Goal: Task Accomplishment & Management: Use online tool/utility

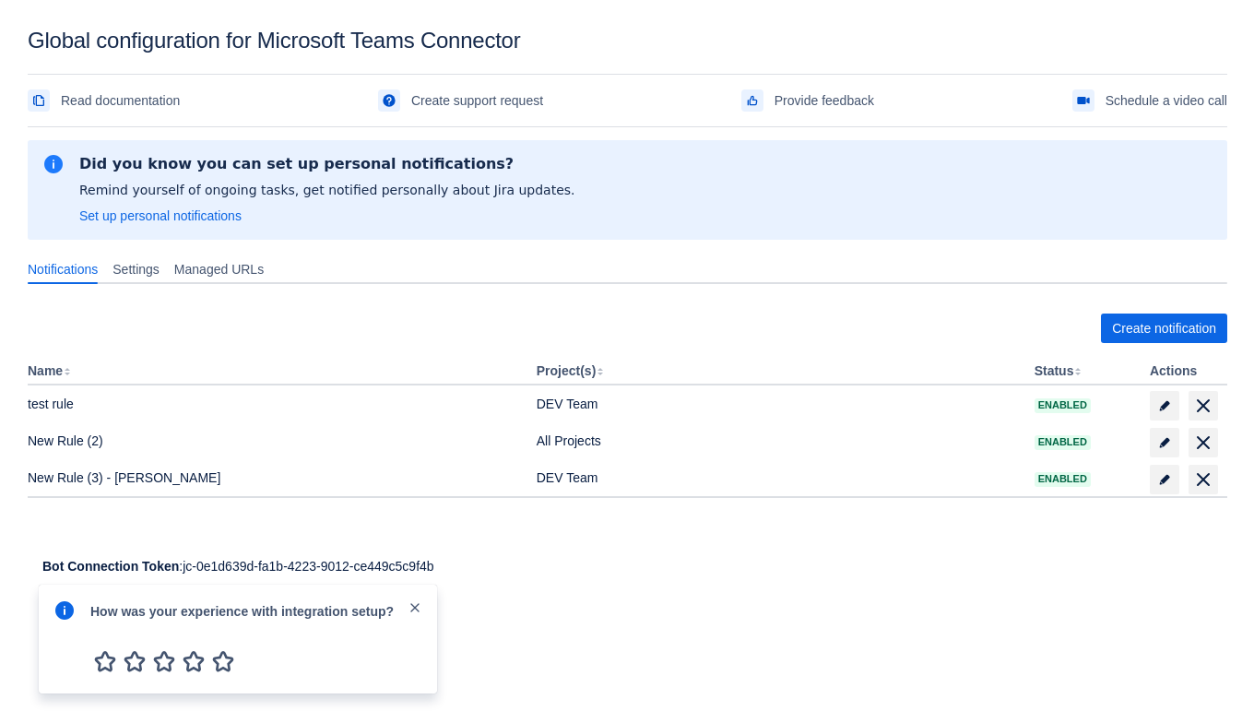
scroll to position [27, 0]
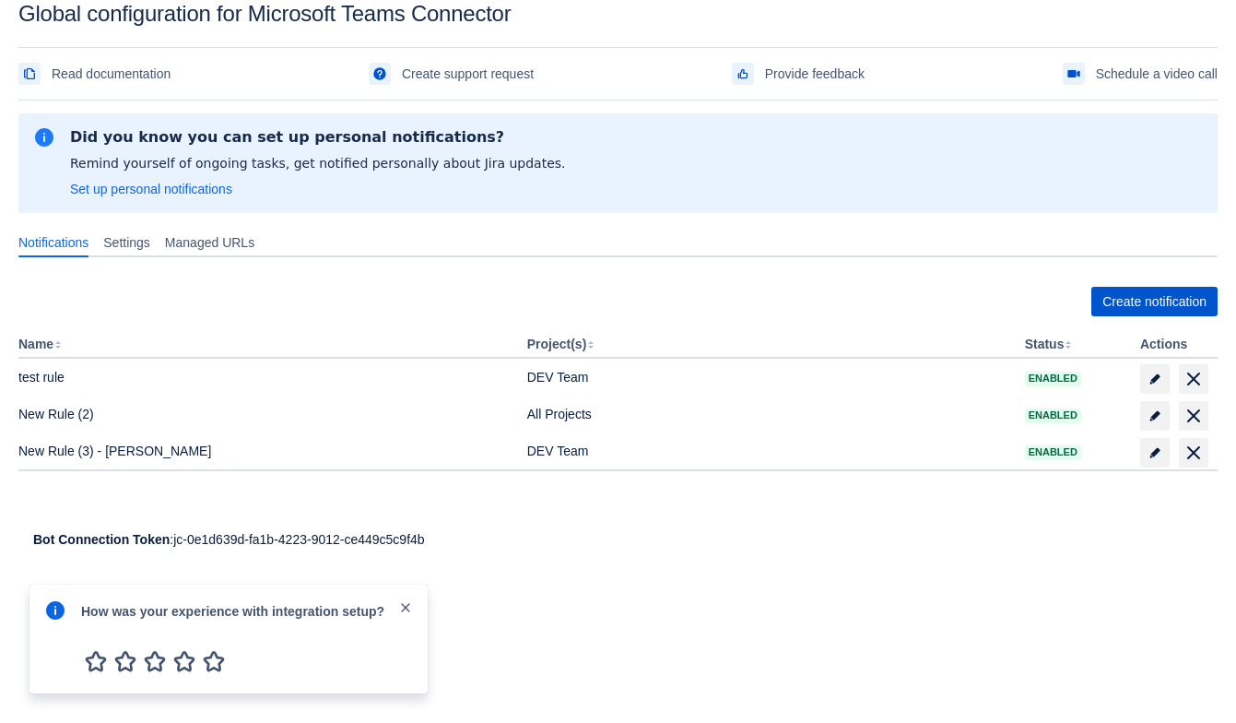
click at [1128, 294] on span "Create notification" at bounding box center [1154, 301] width 104 height 29
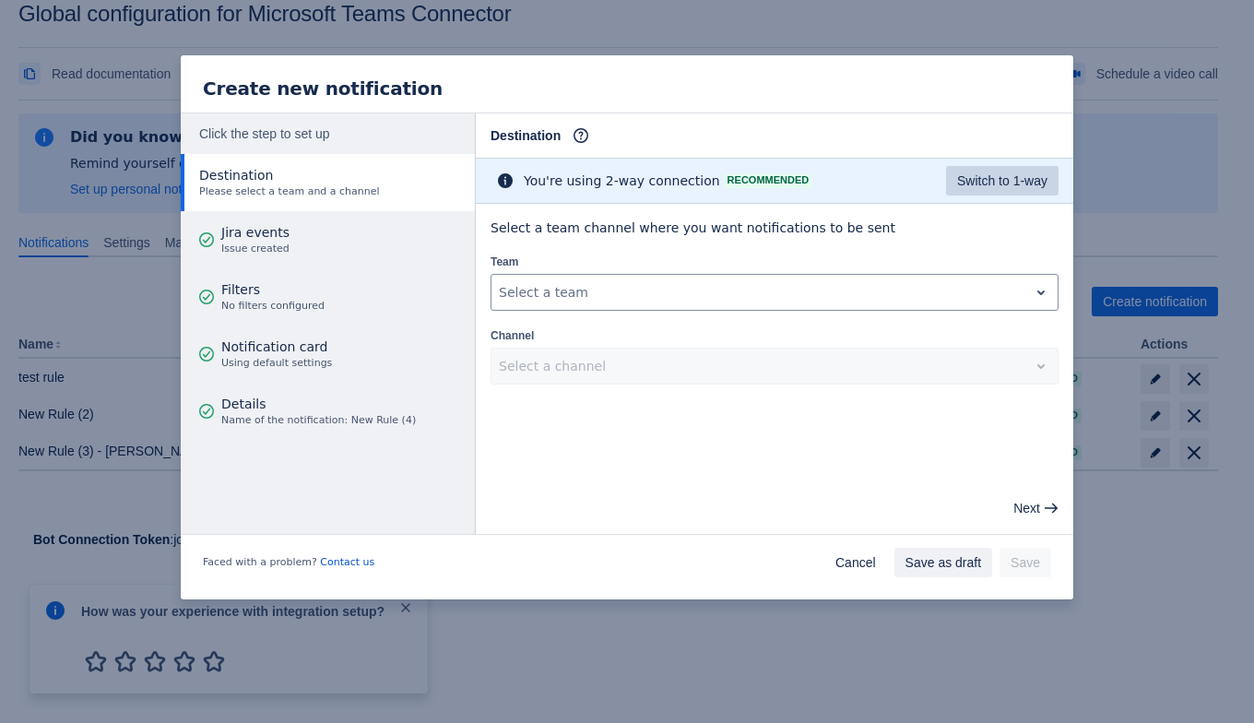
click at [1023, 184] on span "Switch to 1-way" at bounding box center [1002, 180] width 90 height 29
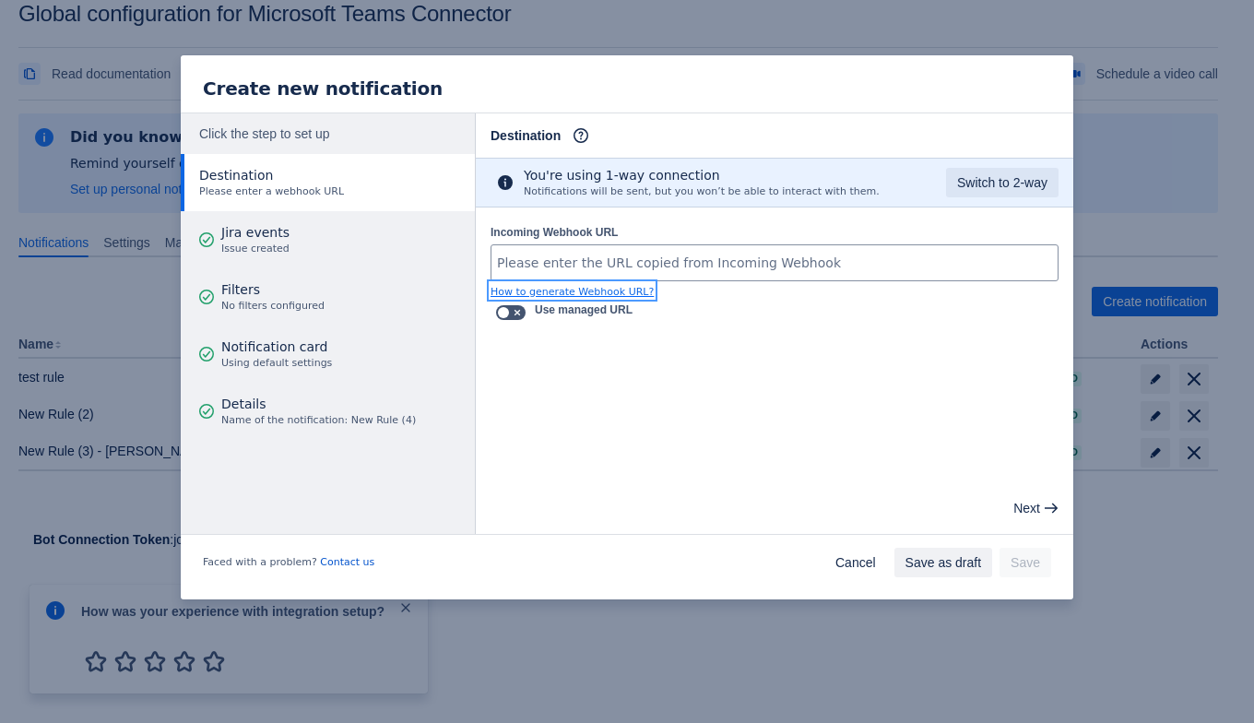
click at [618, 286] on span "How to generate Webhook URL?" at bounding box center [571, 292] width 163 height 12
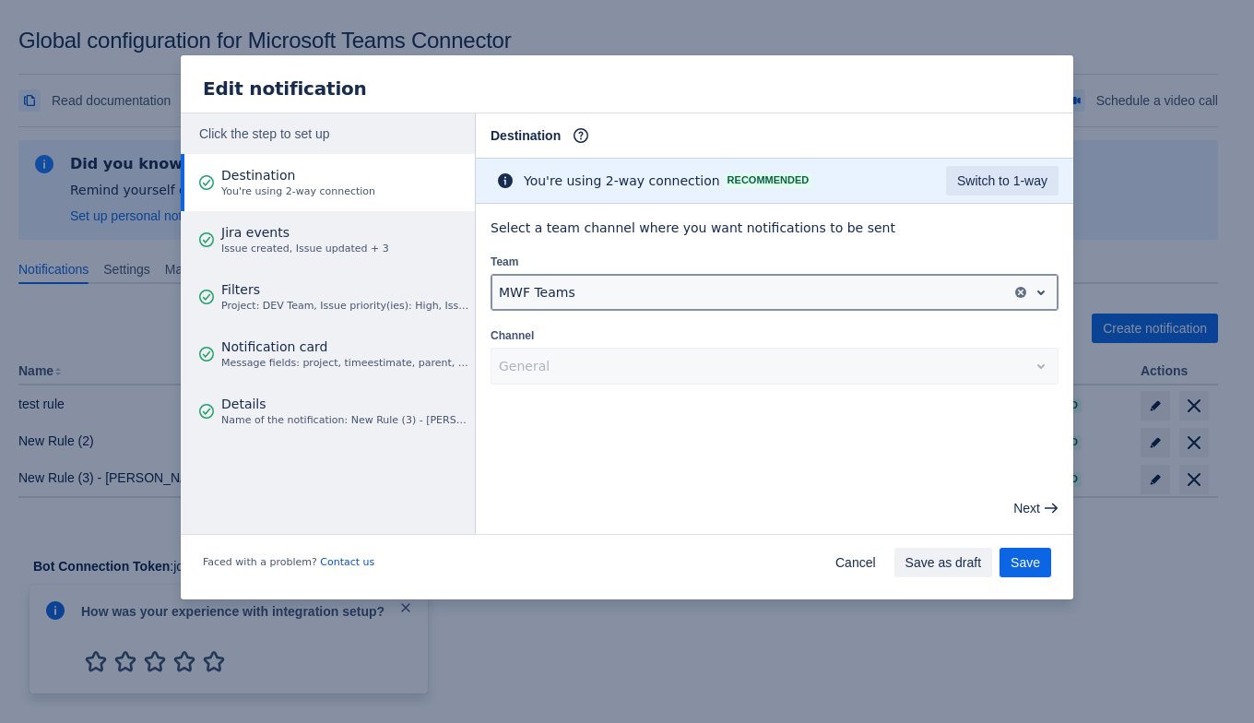
click at [513, 287] on div at bounding box center [752, 292] width 507 height 22
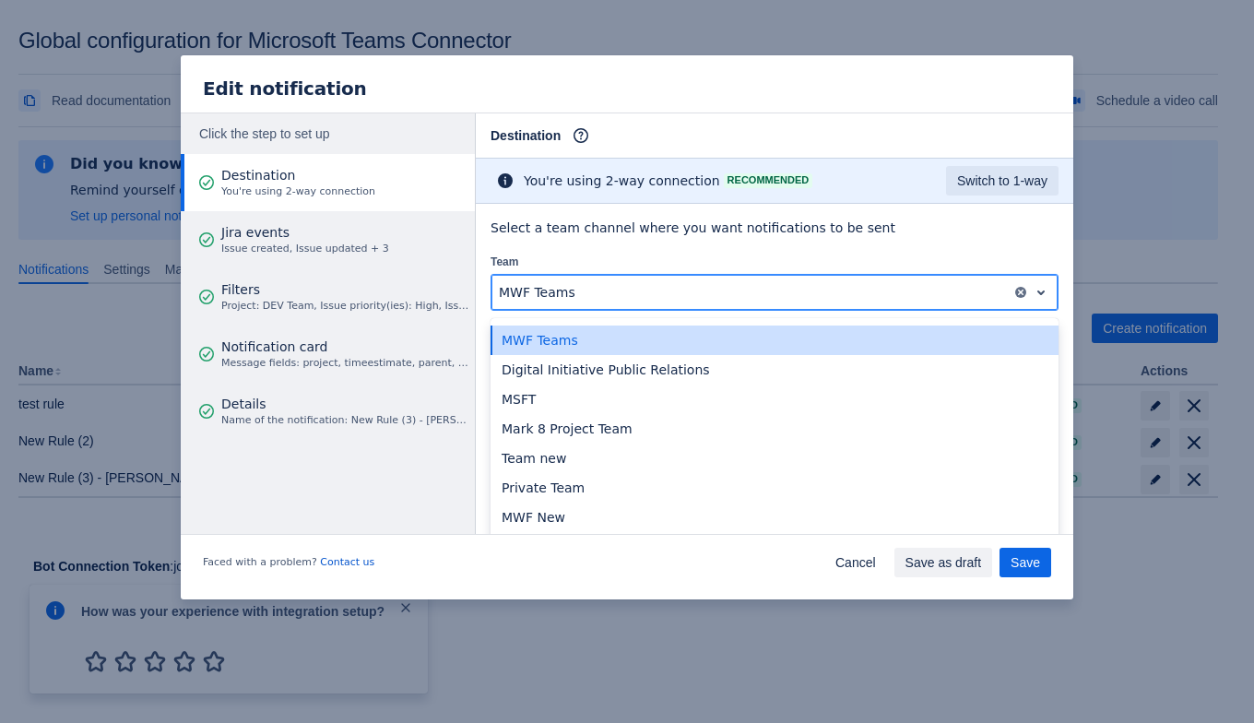
click at [513, 287] on div at bounding box center [752, 292] width 507 height 22
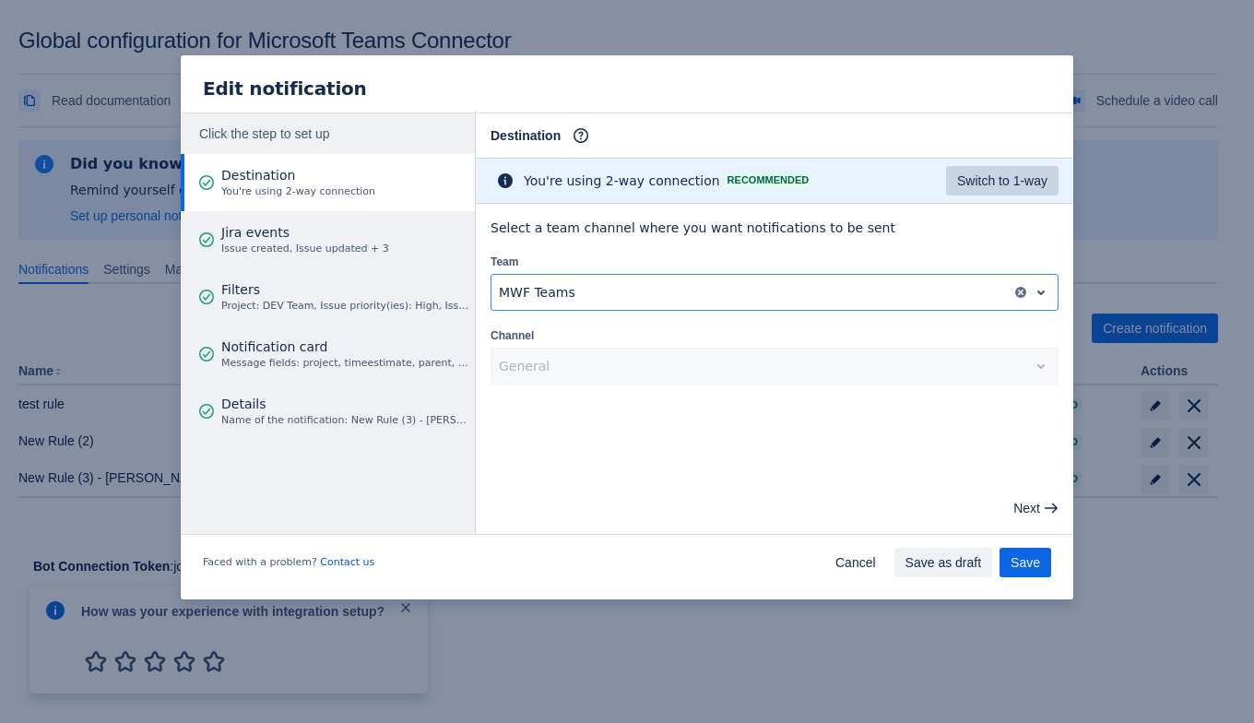
click at [991, 184] on span "Switch to 1-way" at bounding box center [1002, 180] width 90 height 29
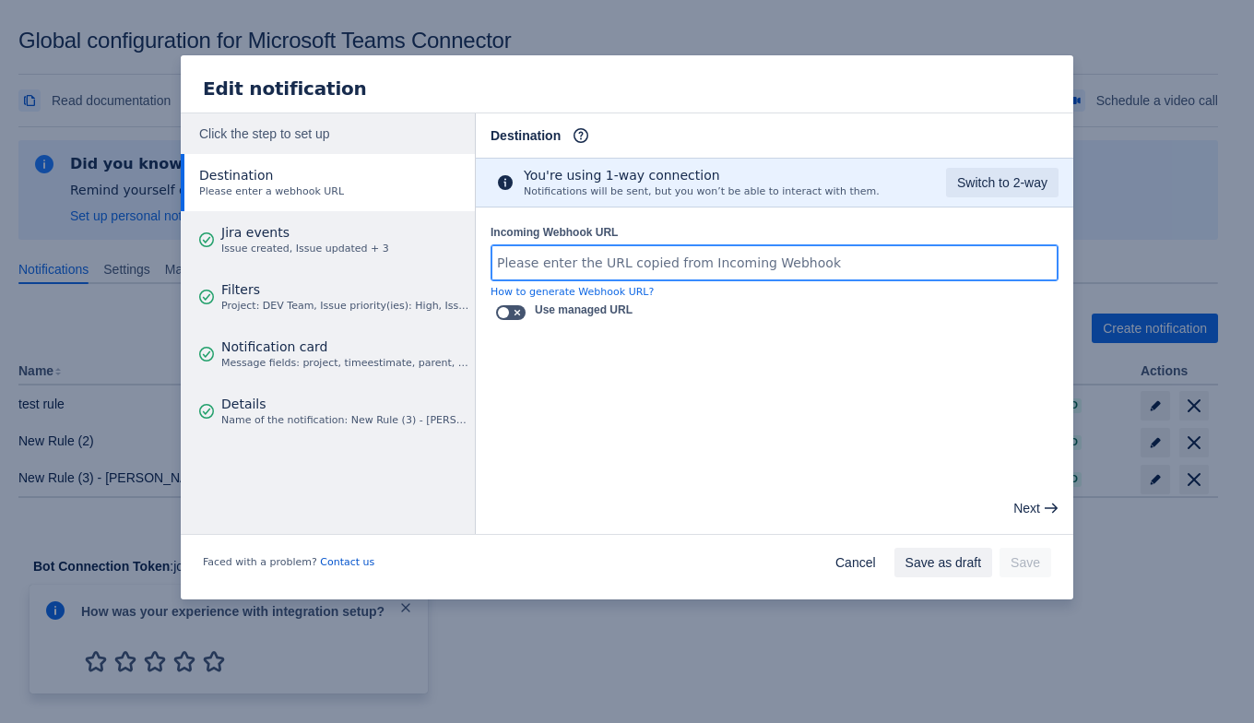
click at [677, 266] on input "Incoming Webhook URL" at bounding box center [774, 262] width 566 height 33
paste input "[URL][DOMAIN_NAME][DATE]"
type input "[URL][DOMAIN_NAME][DATE]"
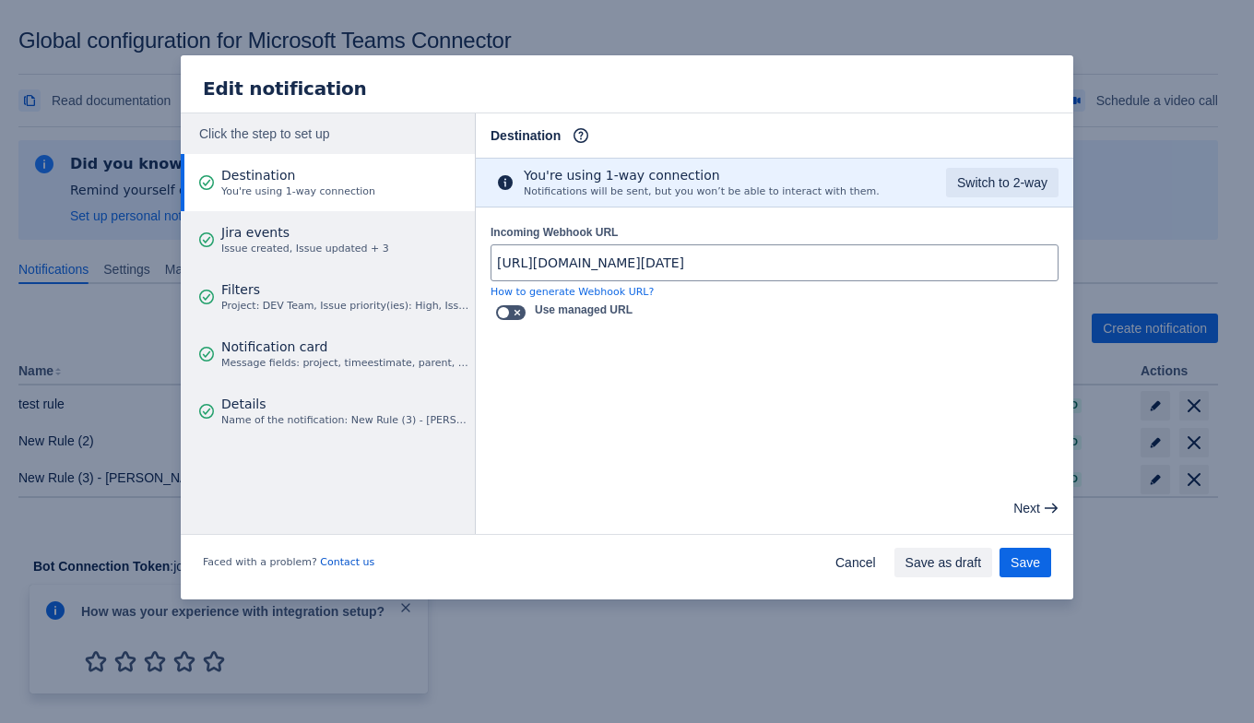
click at [689, 345] on main "Destination Info This determines how and where the bot will send notifications …" at bounding box center [774, 323] width 597 height 420
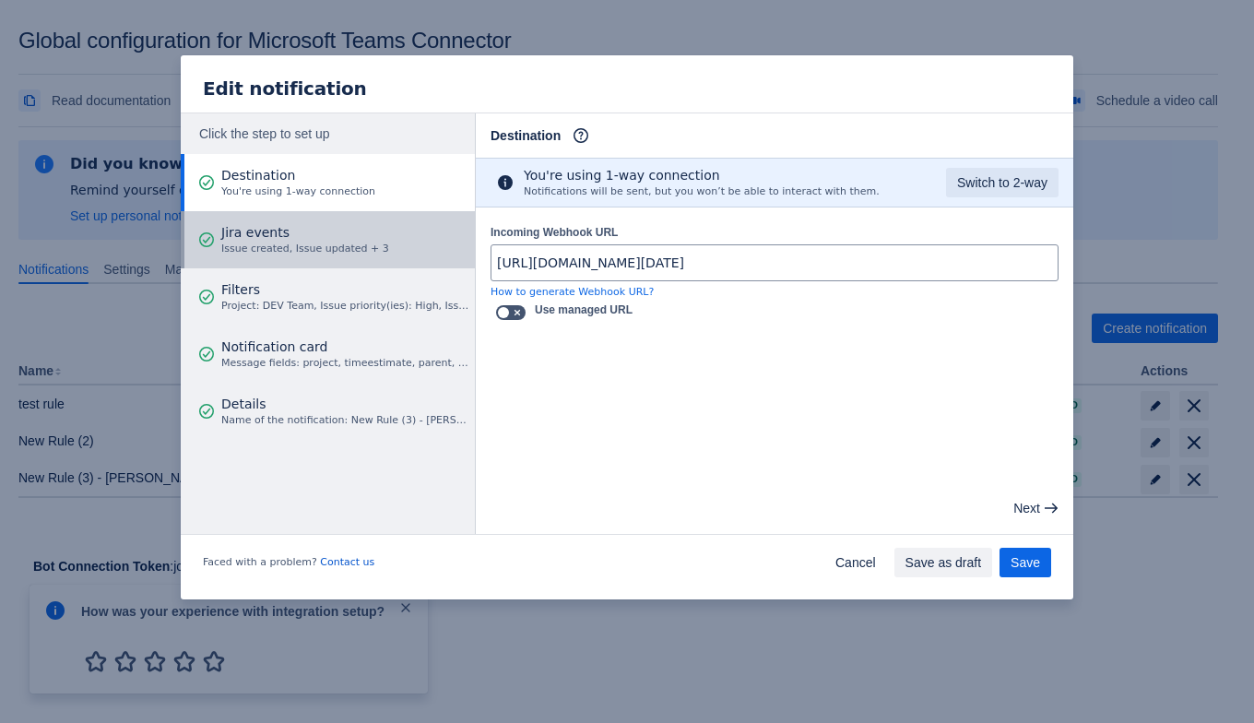
click at [324, 236] on span "Jira events" at bounding box center [305, 232] width 168 height 18
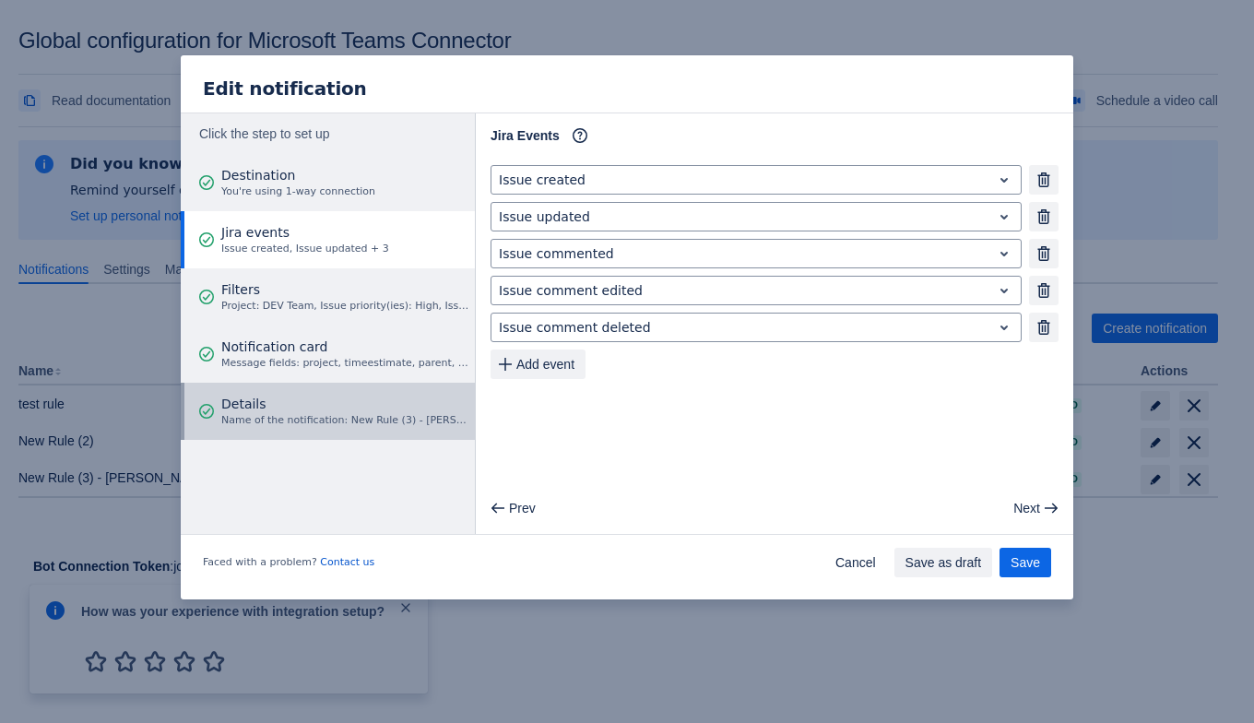
click at [340, 409] on span "Details" at bounding box center [345, 403] width 248 height 18
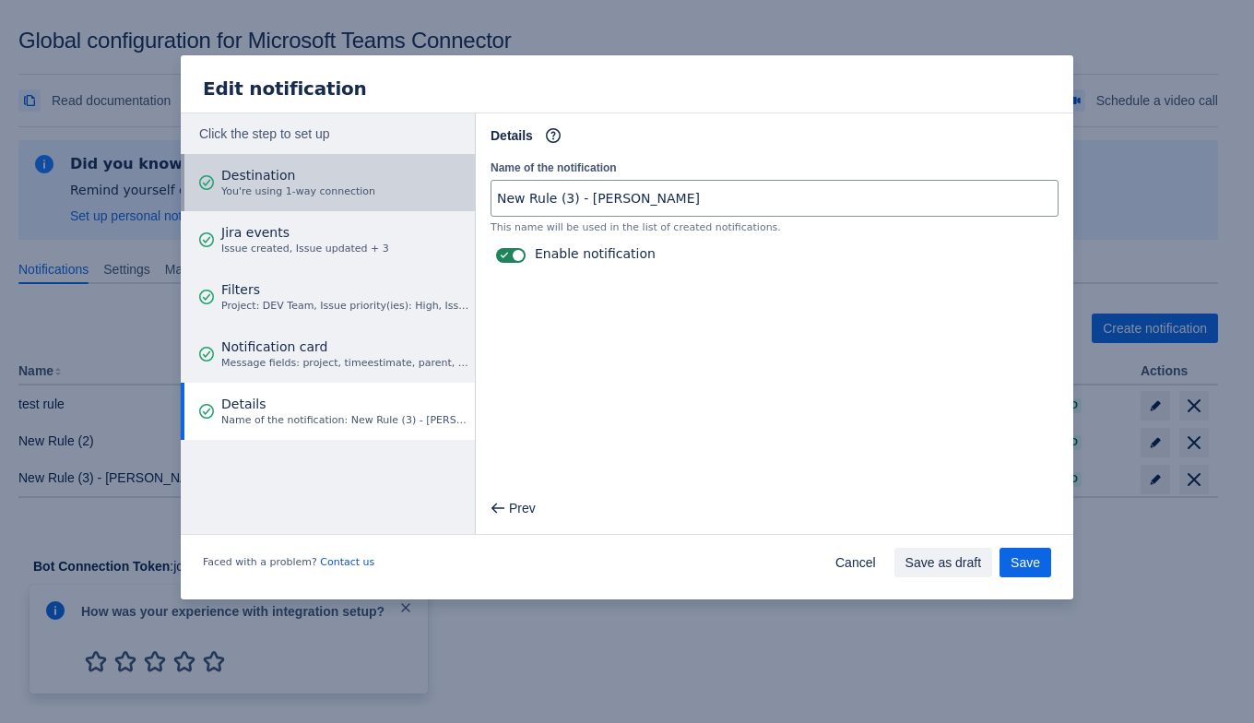
click at [359, 202] on button "Destination You're using 1-way connection" at bounding box center [328, 182] width 294 height 57
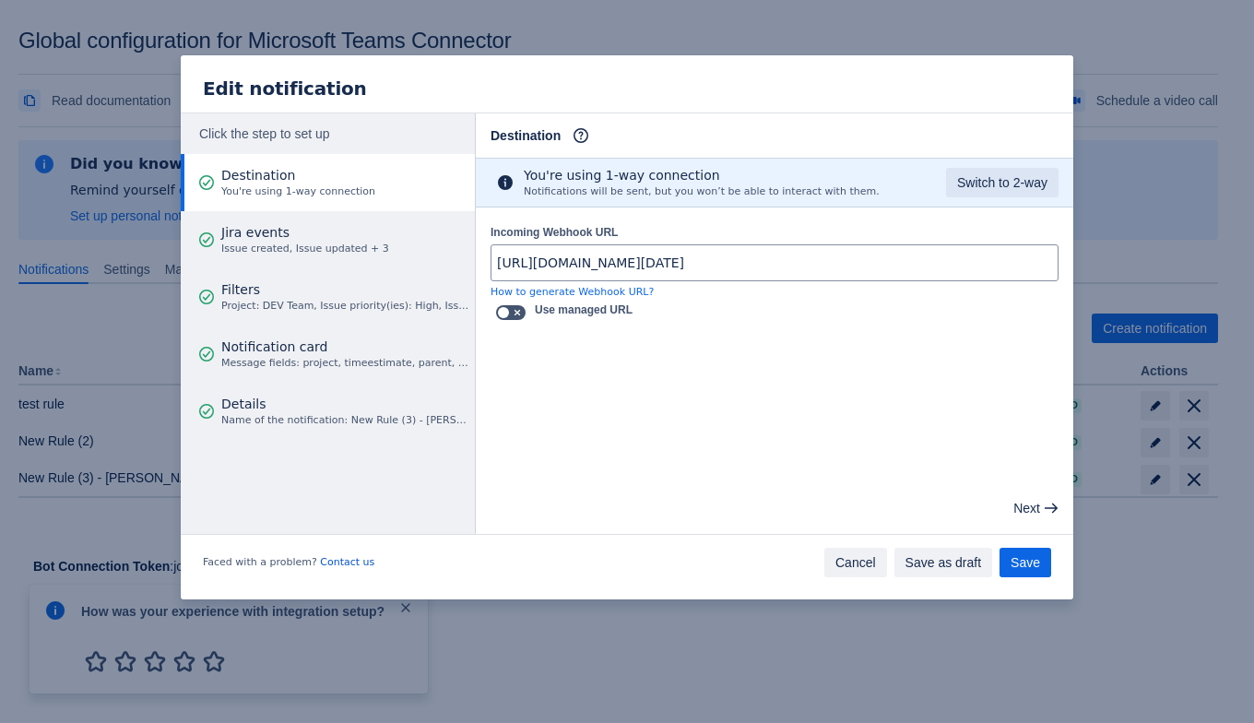
click at [838, 563] on button "Cancel" at bounding box center [855, 561] width 63 height 29
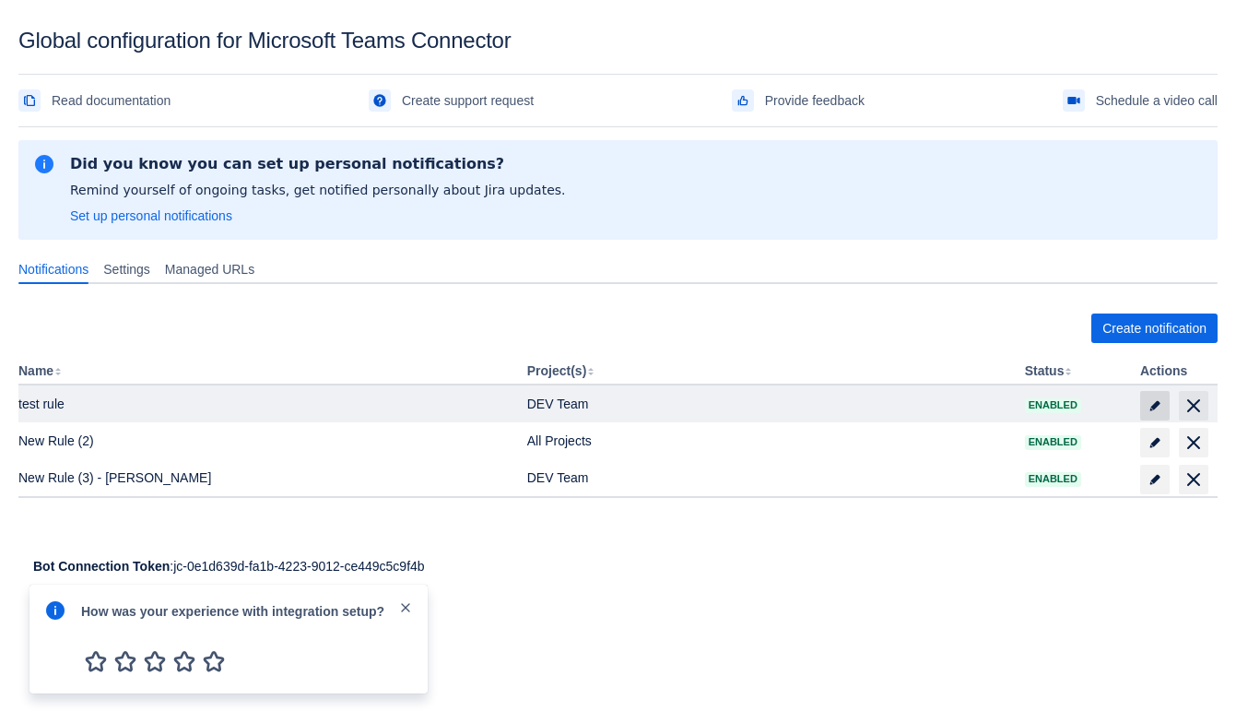
click at [1149, 406] on span "edit" at bounding box center [1155, 405] width 15 height 15
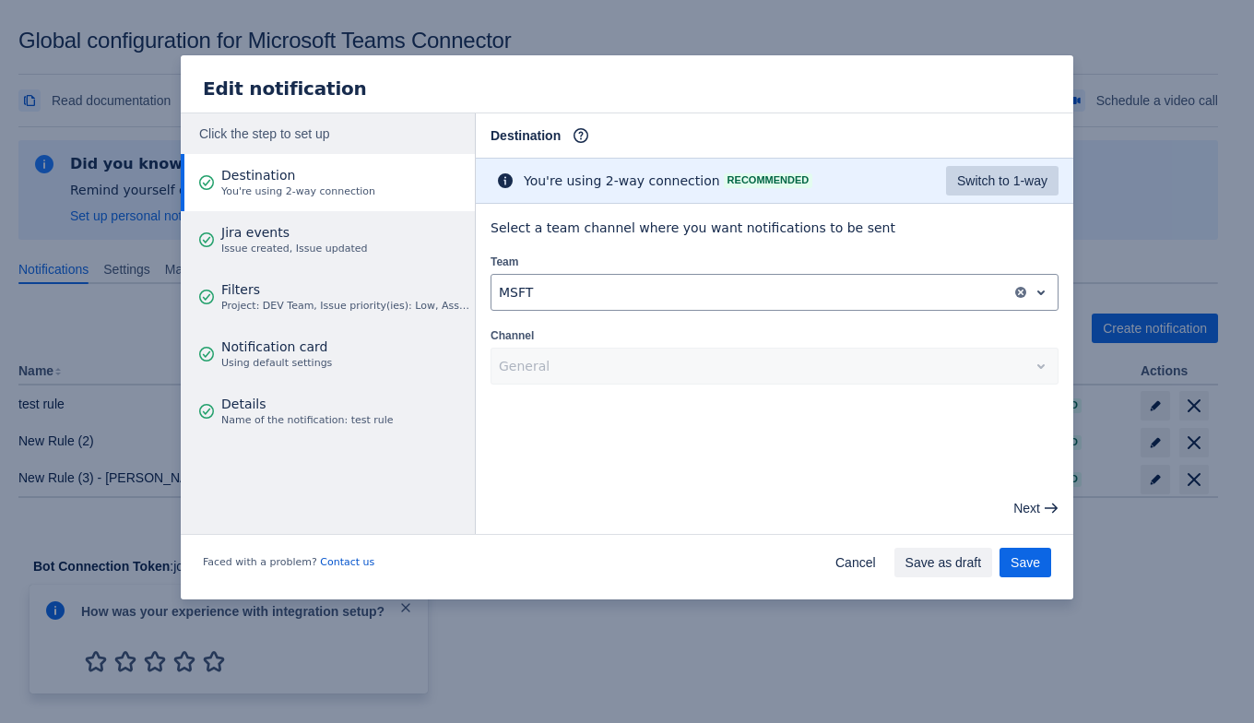
click at [995, 193] on span "Switch to 1-way" at bounding box center [1002, 180] width 90 height 29
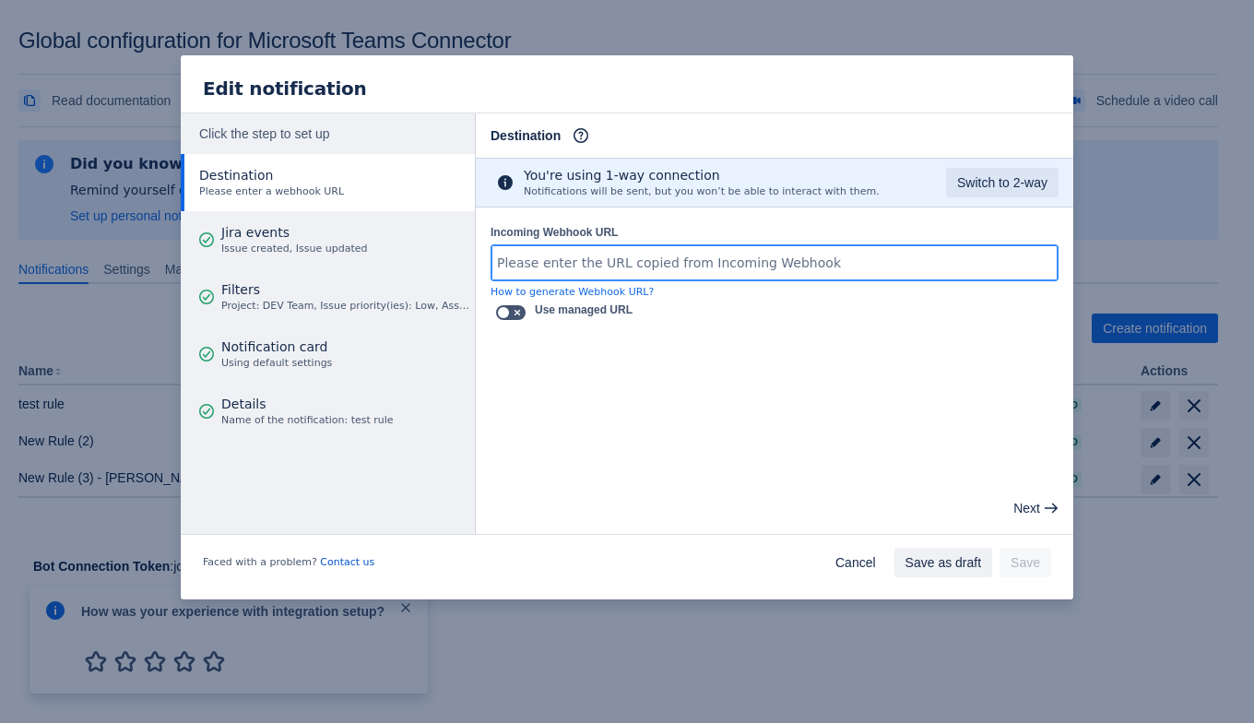
click at [619, 250] on input "Incoming Webhook URL" at bounding box center [774, 262] width 566 height 33
paste input "[URL][DOMAIN_NAME][DATE]"
type input "[URL][DOMAIN_NAME][DATE]"
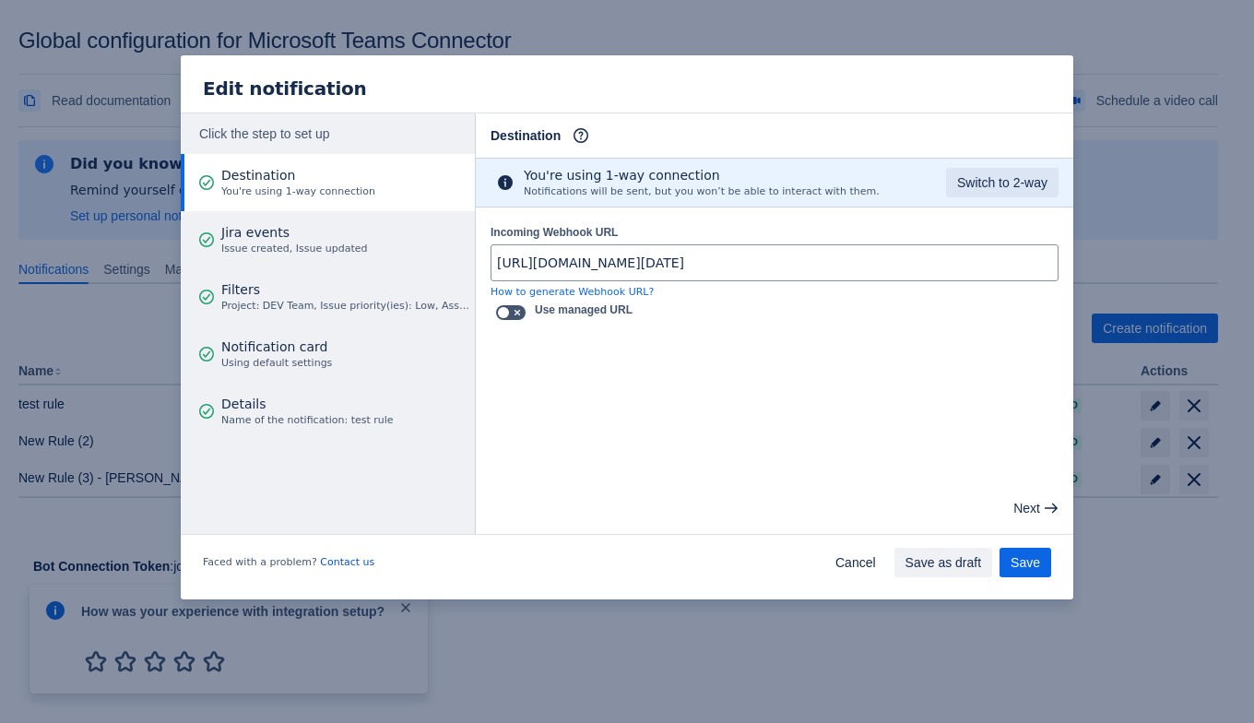
click at [670, 322] on div "Use managed URL" at bounding box center [774, 313] width 568 height 26
click at [1035, 568] on span "Save" at bounding box center [1024, 561] width 29 height 29
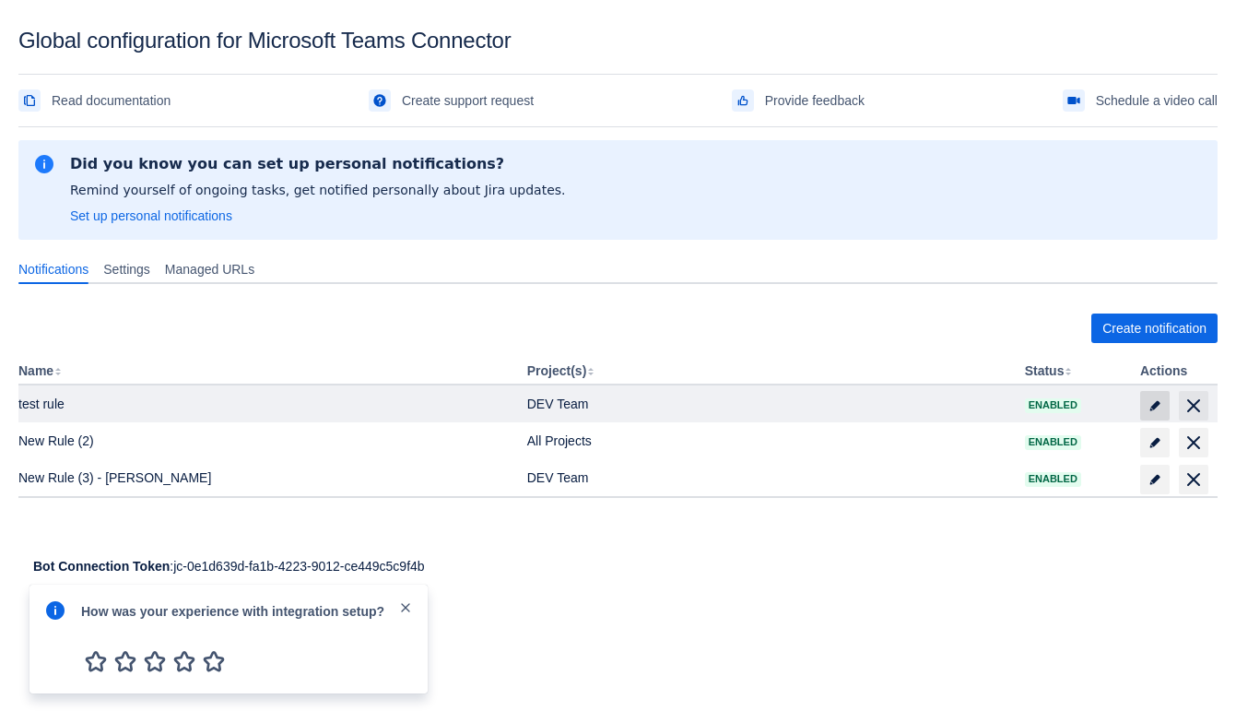
click at [1160, 404] on span "edit" at bounding box center [1155, 405] width 15 height 15
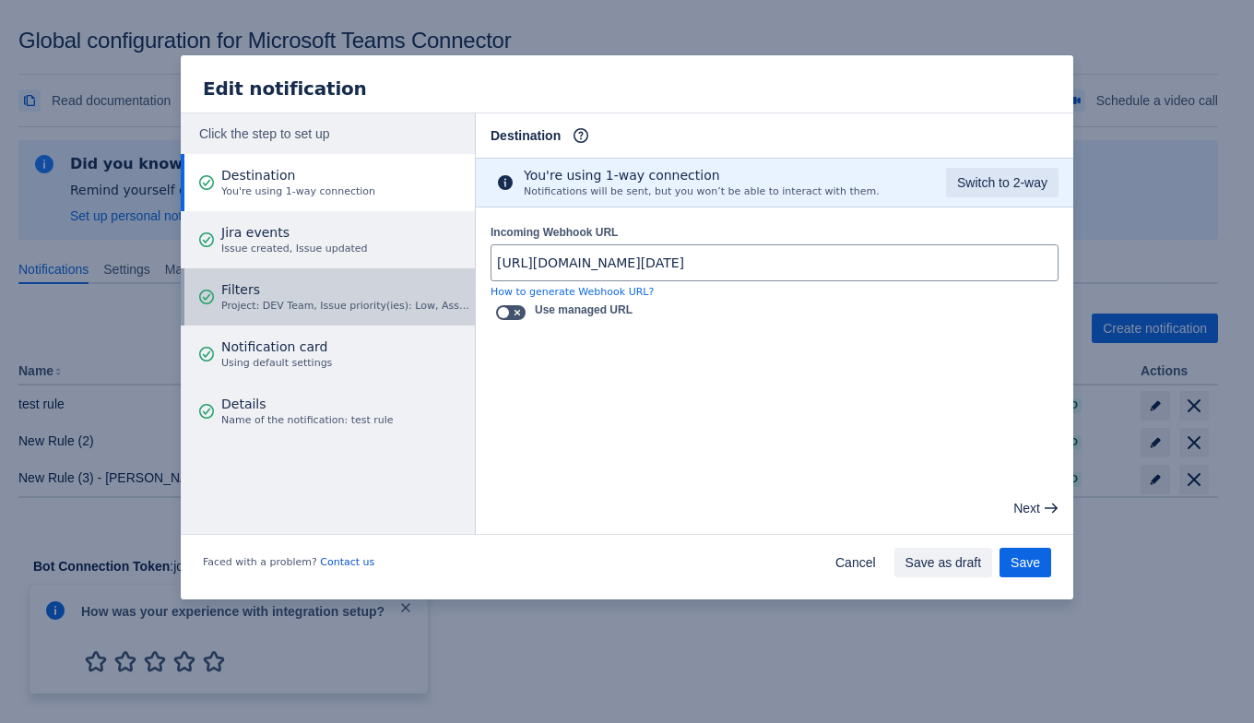
click at [302, 298] on span "Filters" at bounding box center [345, 289] width 248 height 18
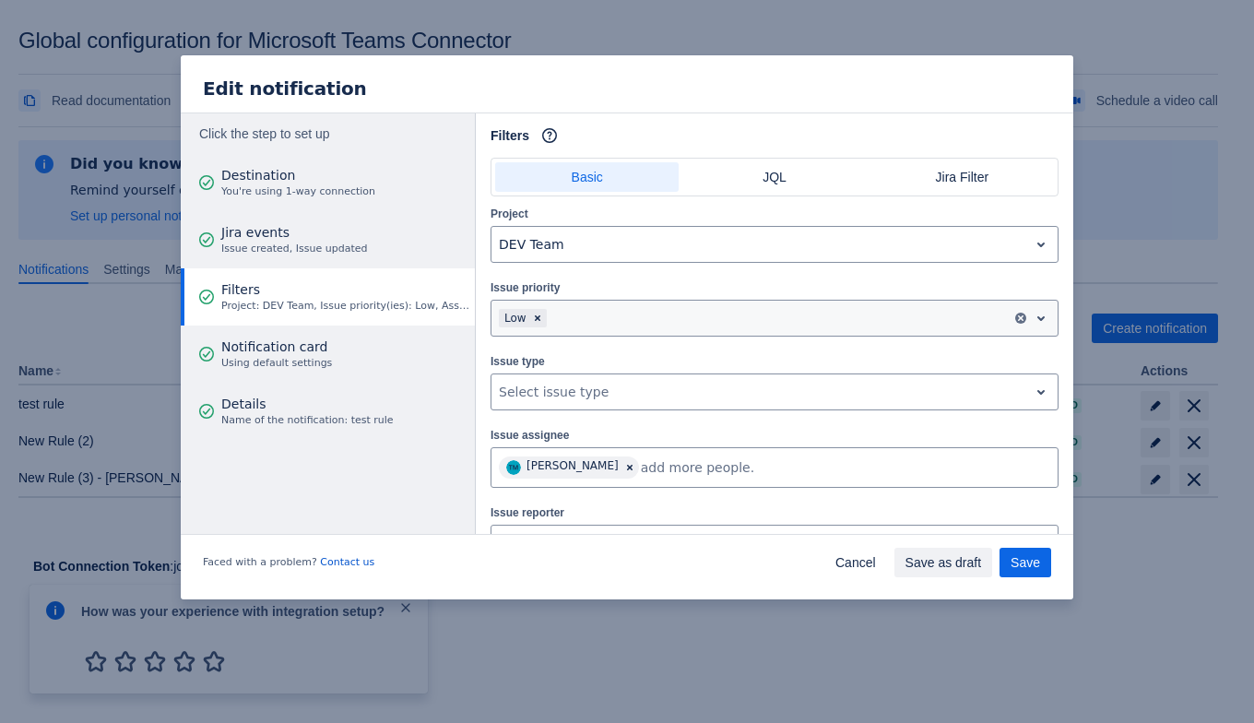
click at [535, 312] on span "Clear" at bounding box center [537, 318] width 15 height 15
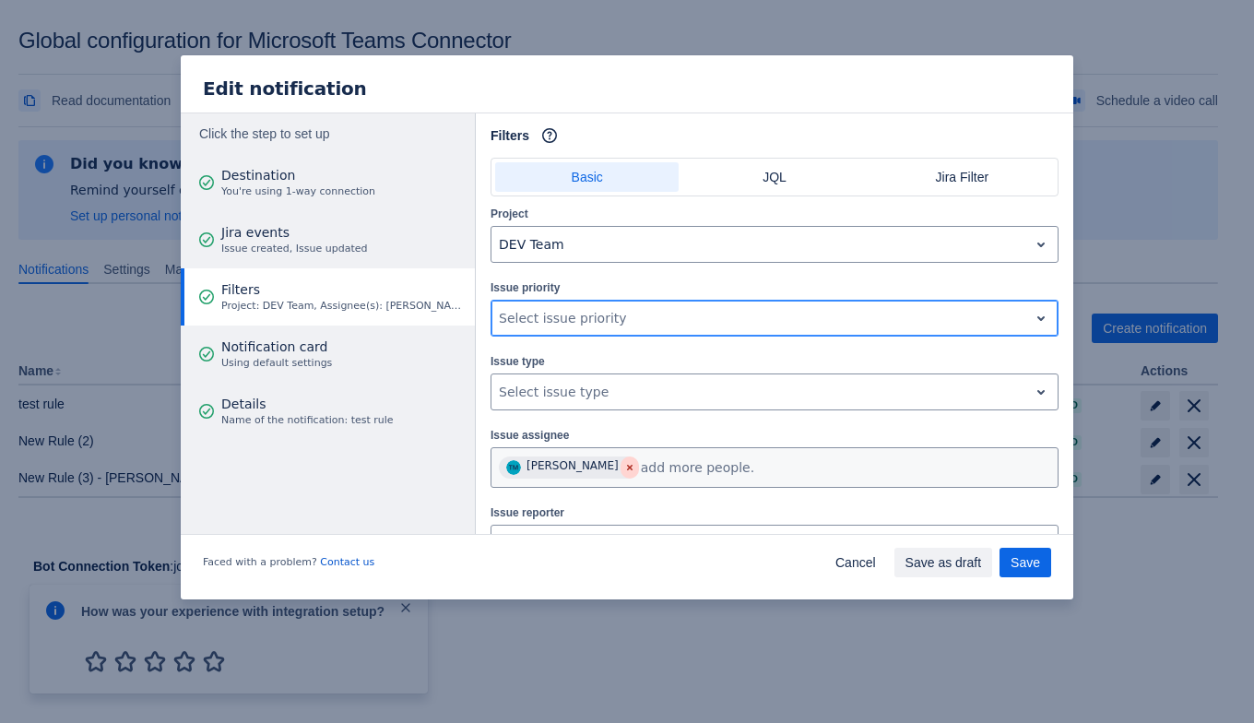
click at [622, 462] on span "Clear" at bounding box center [629, 467] width 15 height 15
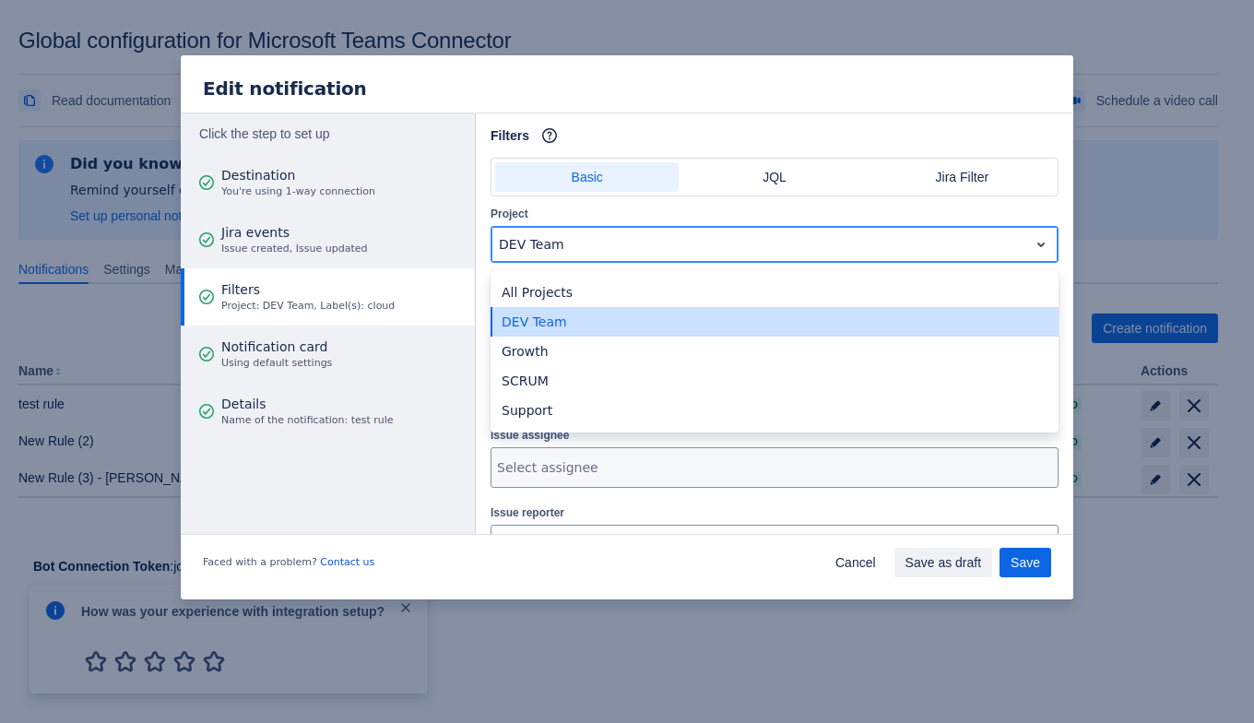
click at [561, 253] on div at bounding box center [760, 244] width 522 height 22
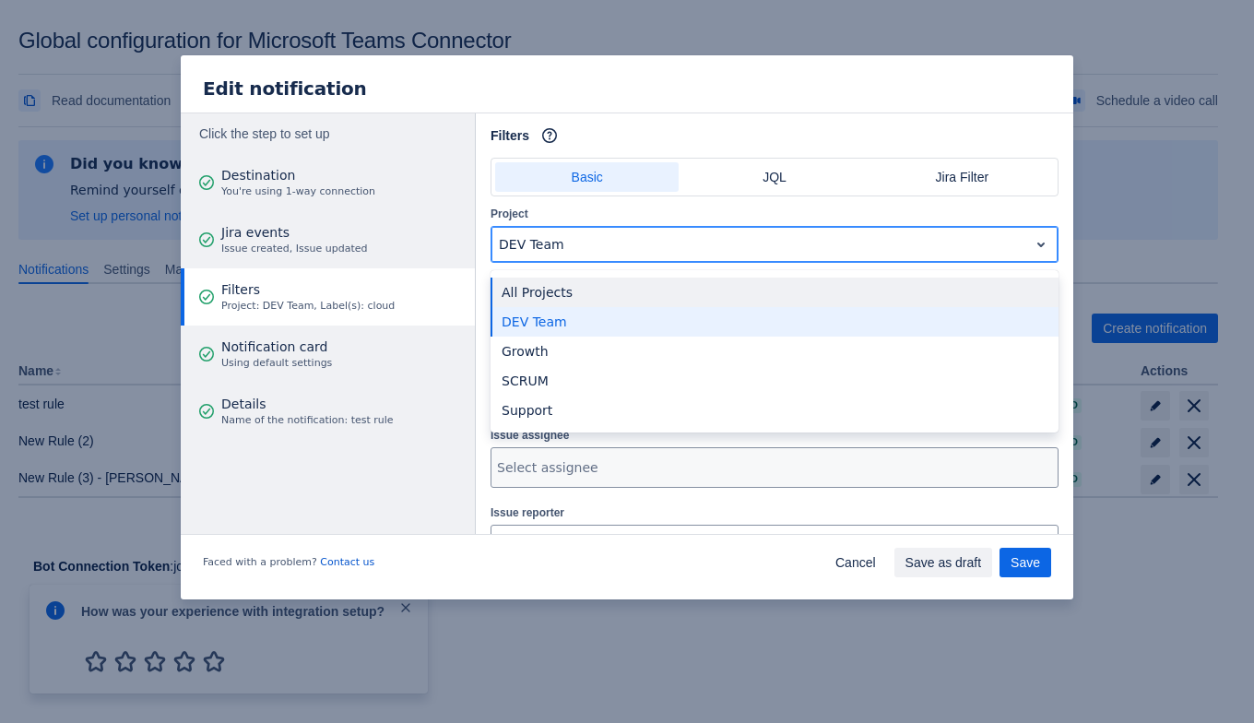
click at [552, 295] on div "All Projects" at bounding box center [774, 291] width 568 height 29
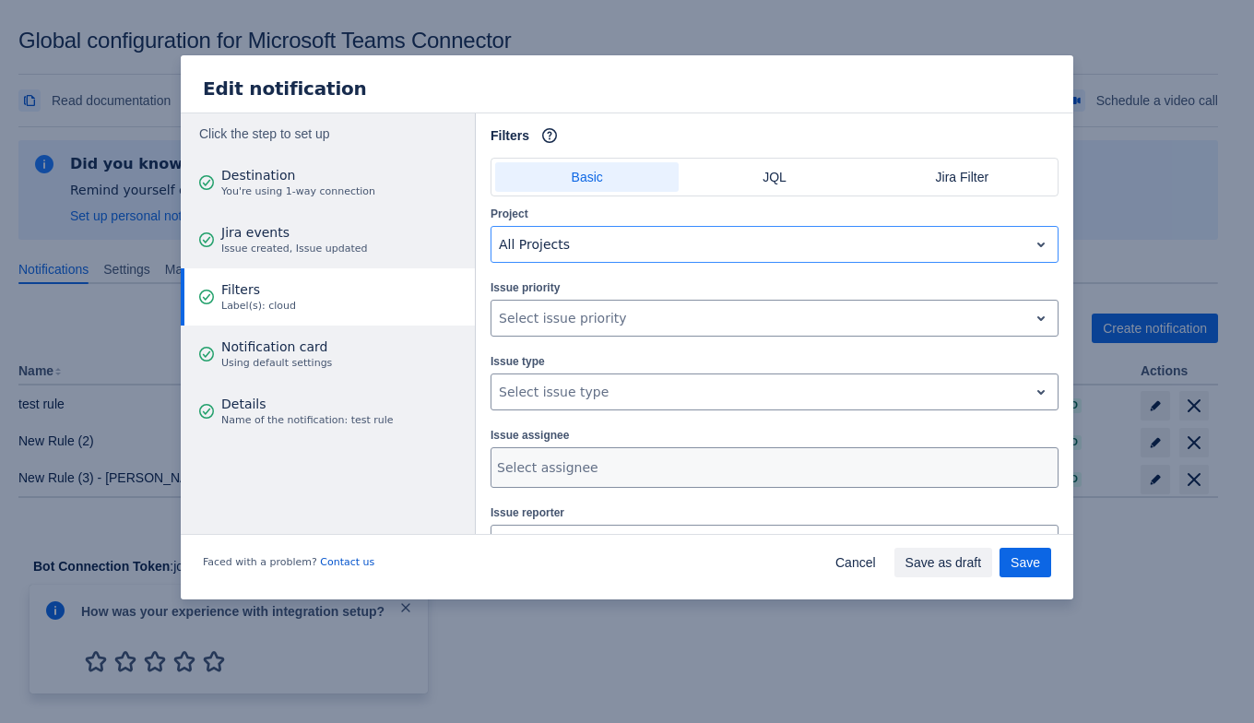
click at [1032, 282] on div "Issue priority , multiple selections available, Select issue priority" at bounding box center [774, 306] width 568 height 59
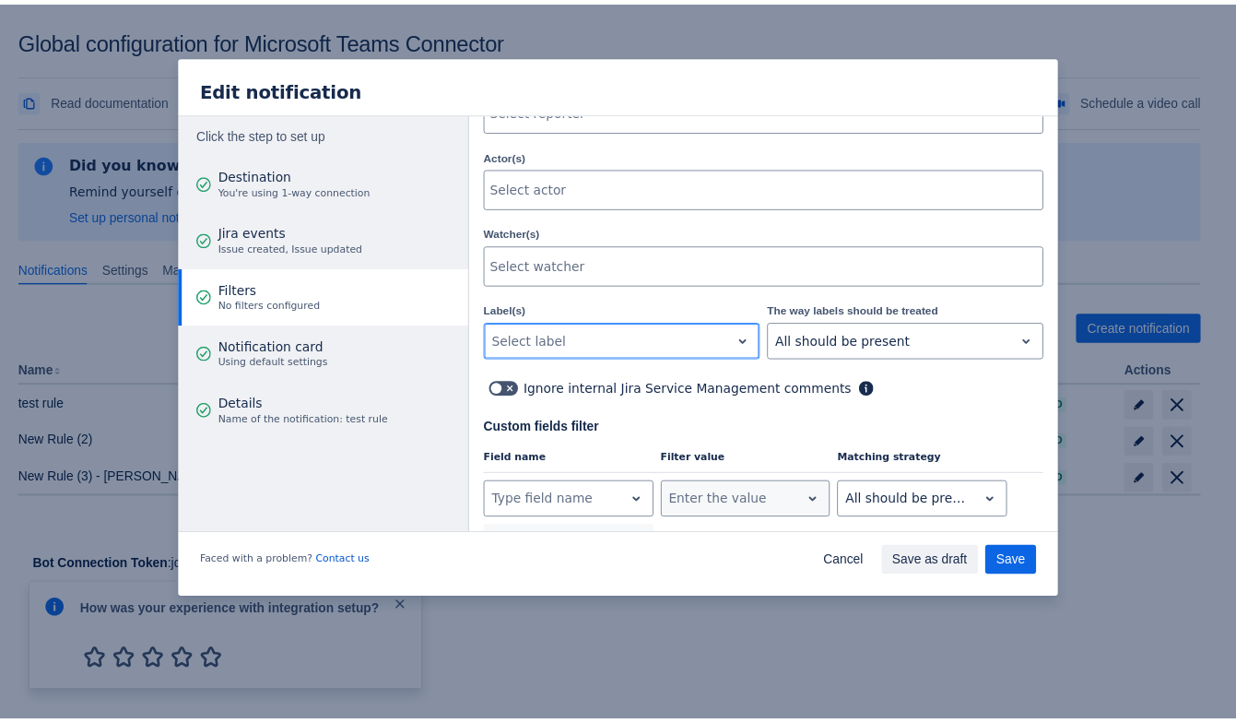
scroll to position [544, 0]
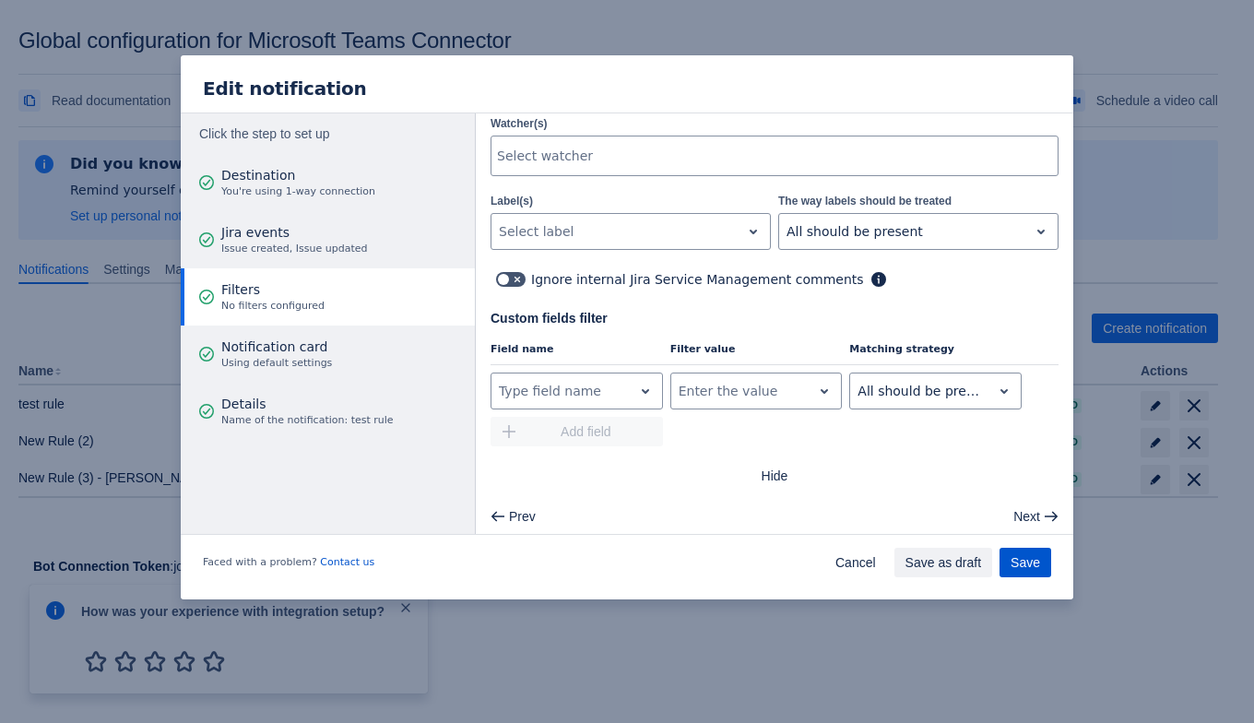
click at [1025, 560] on span "Save" at bounding box center [1024, 561] width 29 height 29
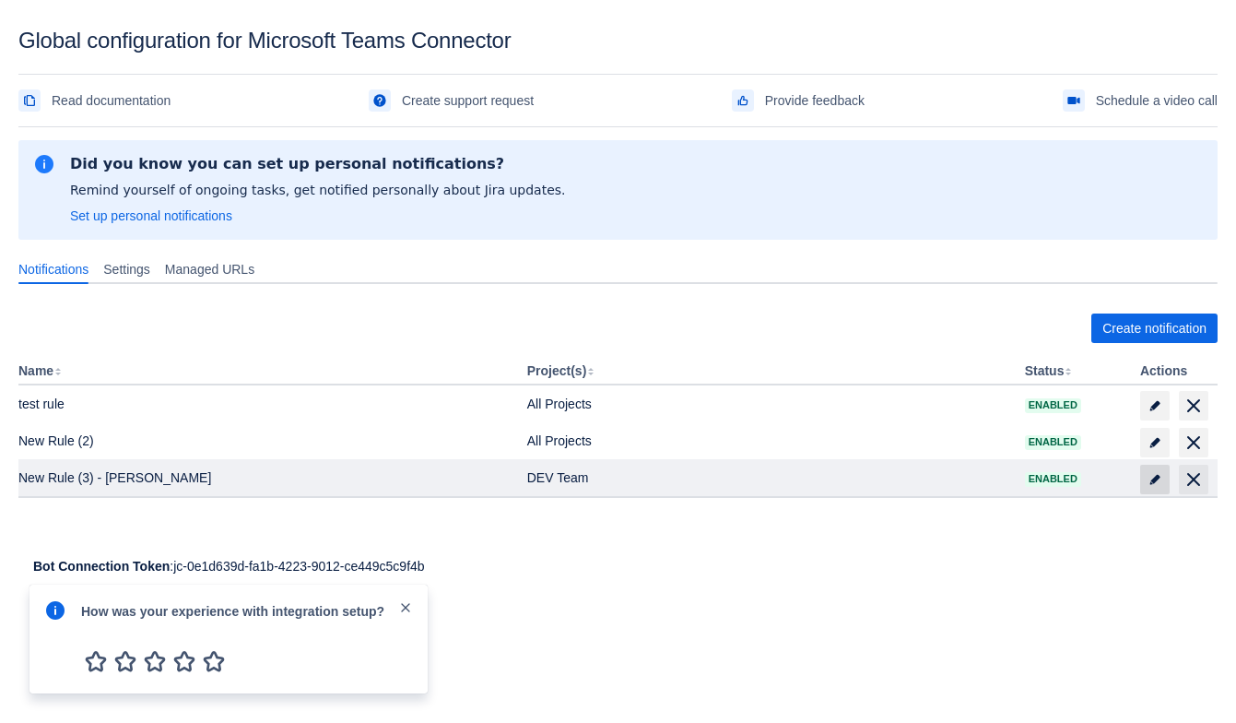
click at [1143, 471] on span at bounding box center [1154, 479] width 29 height 29
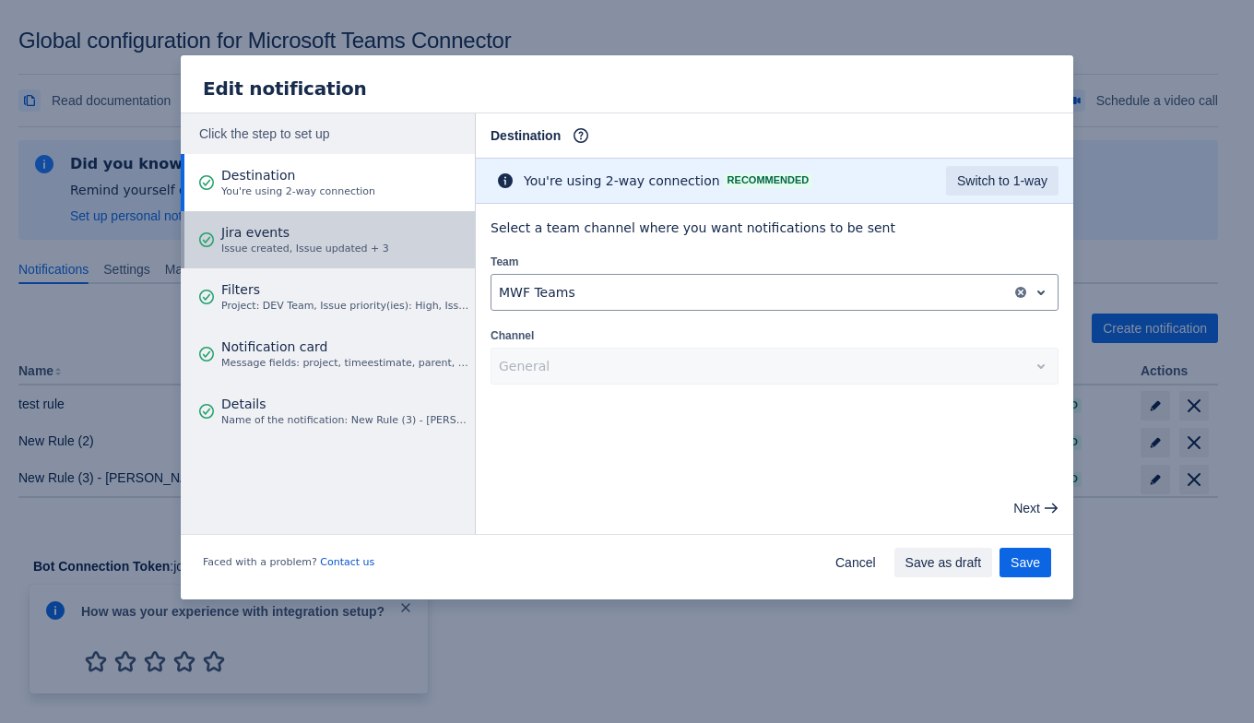
click at [341, 252] on span "Issue created, Issue updated + 3" at bounding box center [305, 248] width 168 height 15
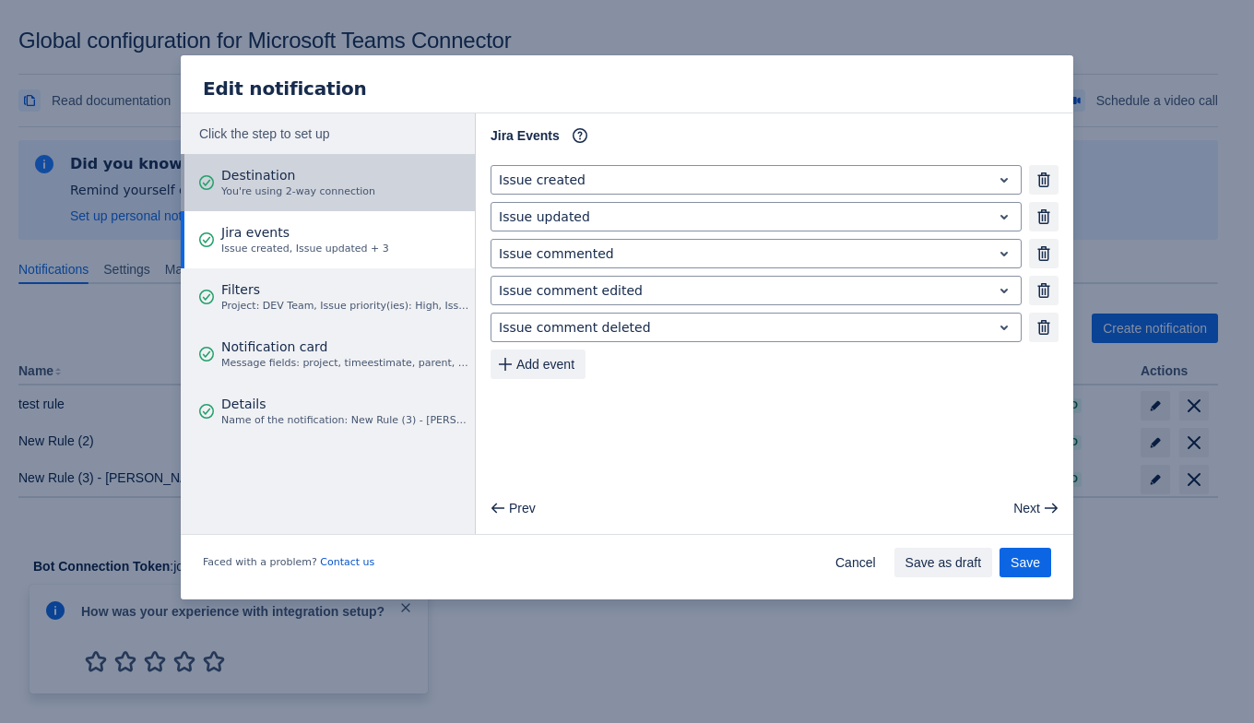
click at [262, 187] on span "You're using 2-way connection" at bounding box center [298, 191] width 154 height 15
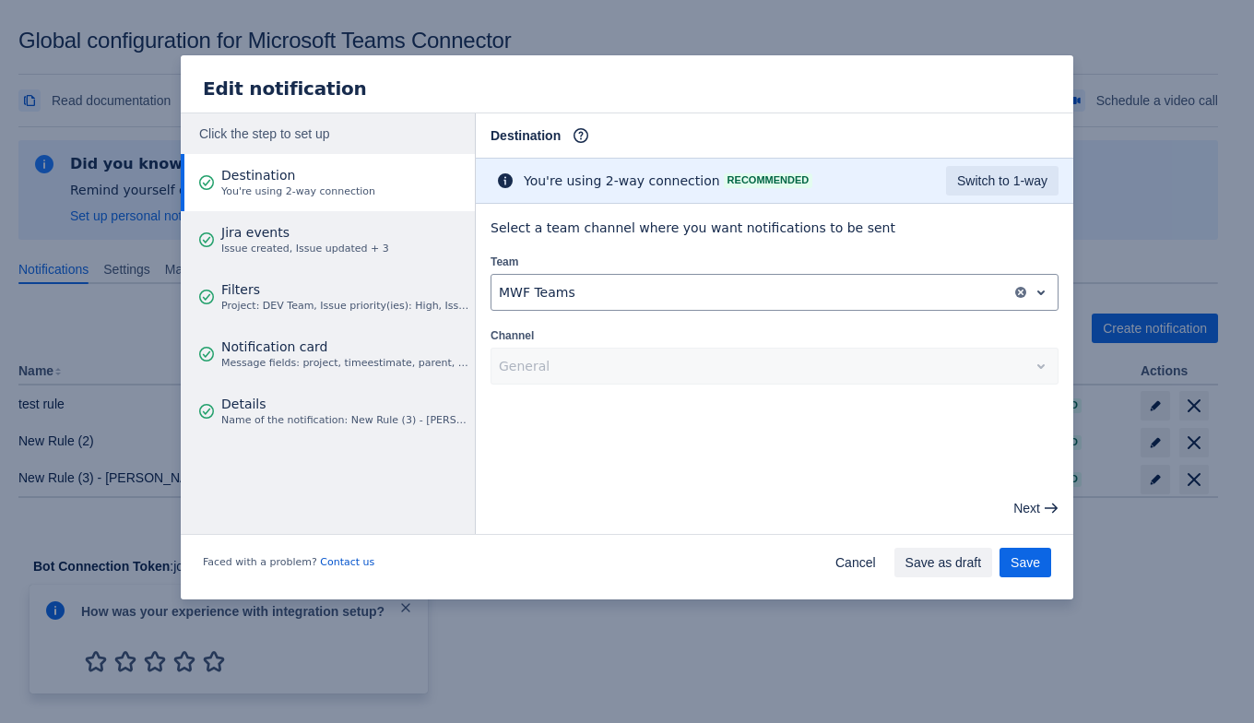
click at [805, 368] on div "General" at bounding box center [774, 365] width 568 height 37
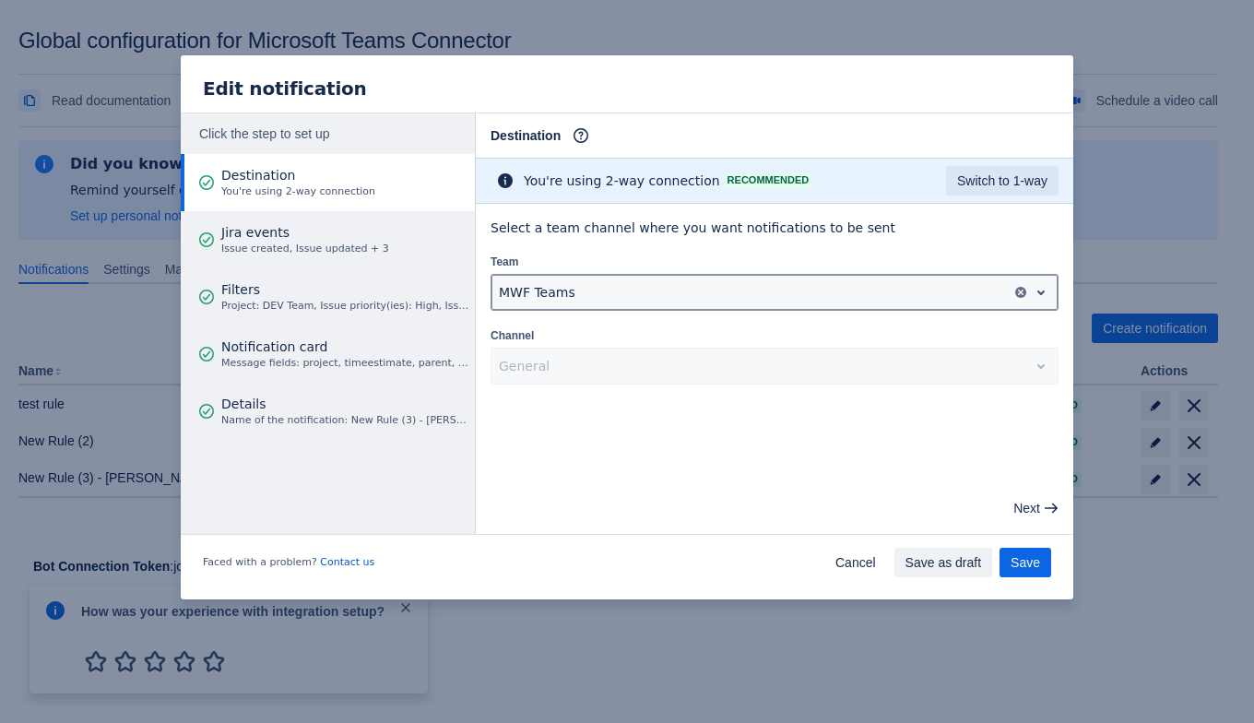
click at [592, 281] on div at bounding box center [752, 292] width 507 height 22
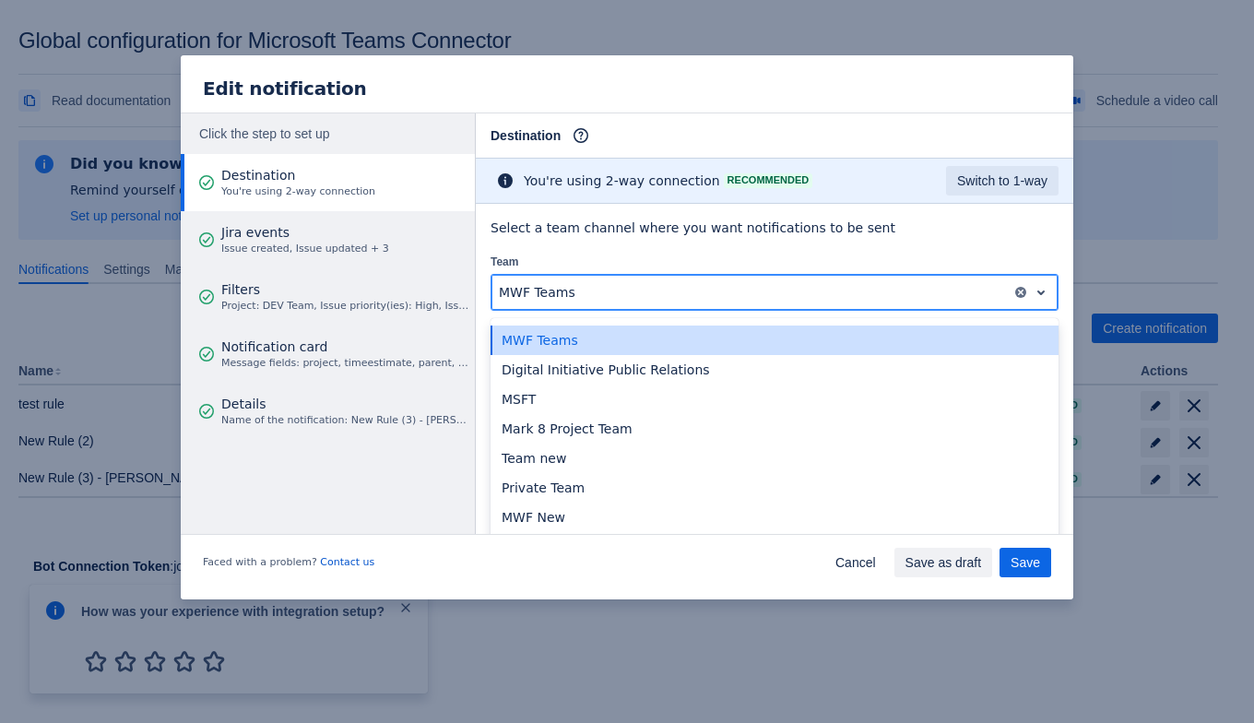
click at [592, 281] on div at bounding box center [752, 292] width 507 height 22
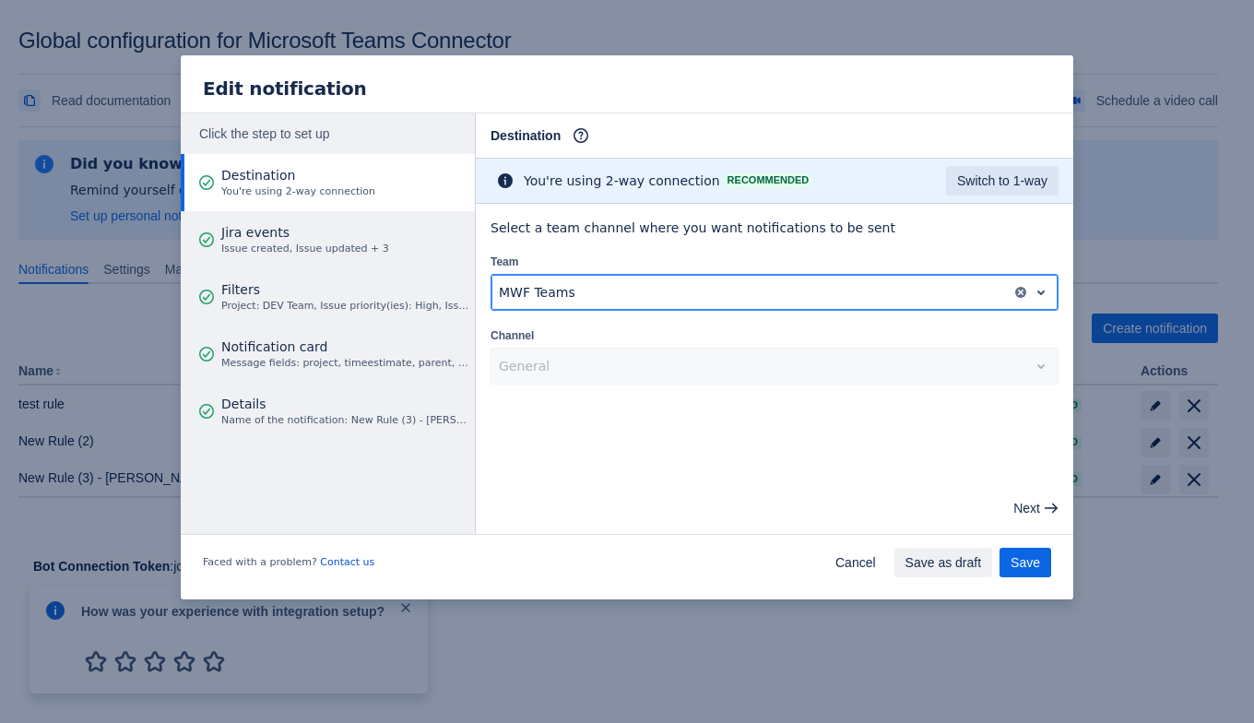
click at [600, 289] on div at bounding box center [752, 292] width 507 height 22
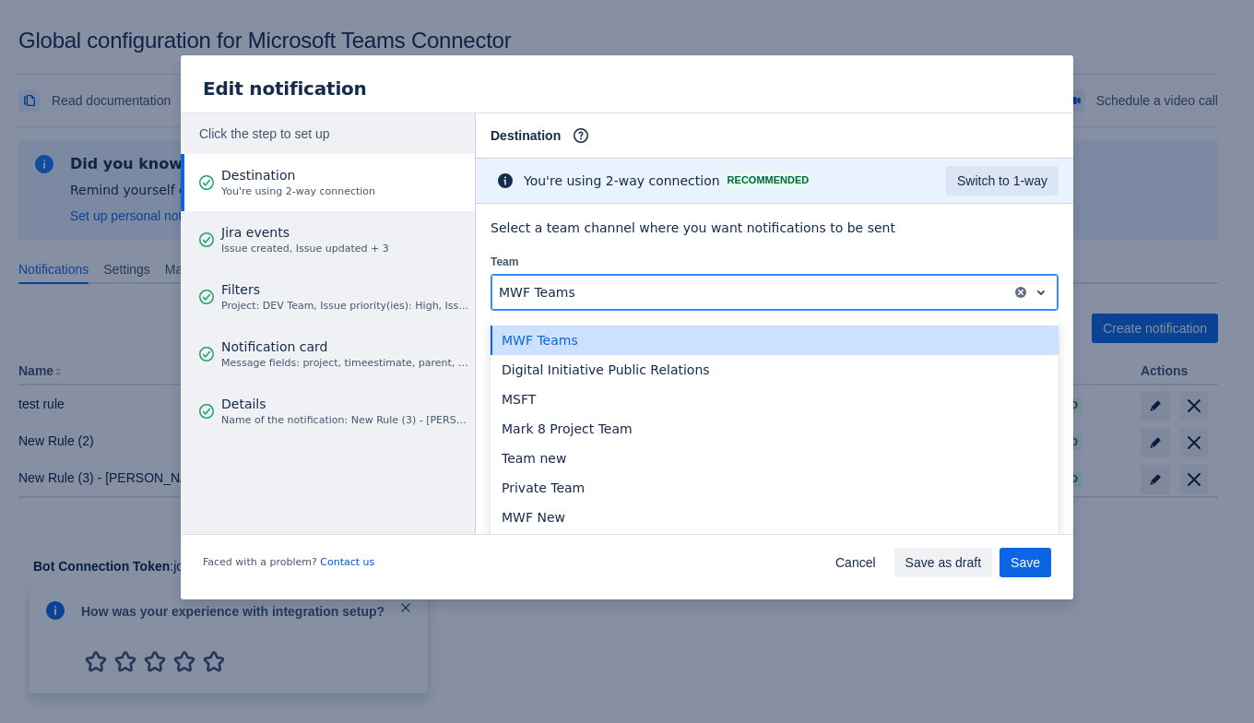
click at [600, 289] on div at bounding box center [752, 292] width 507 height 22
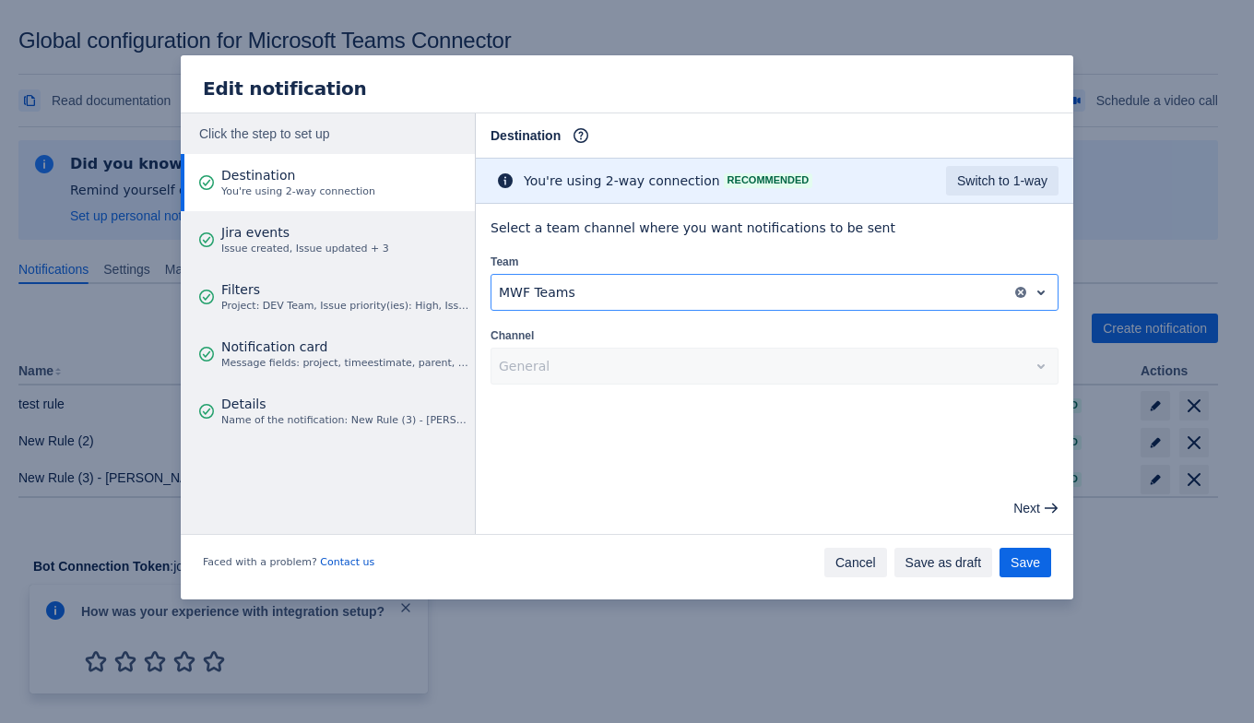
click at [849, 558] on span "Cancel" at bounding box center [855, 561] width 41 height 29
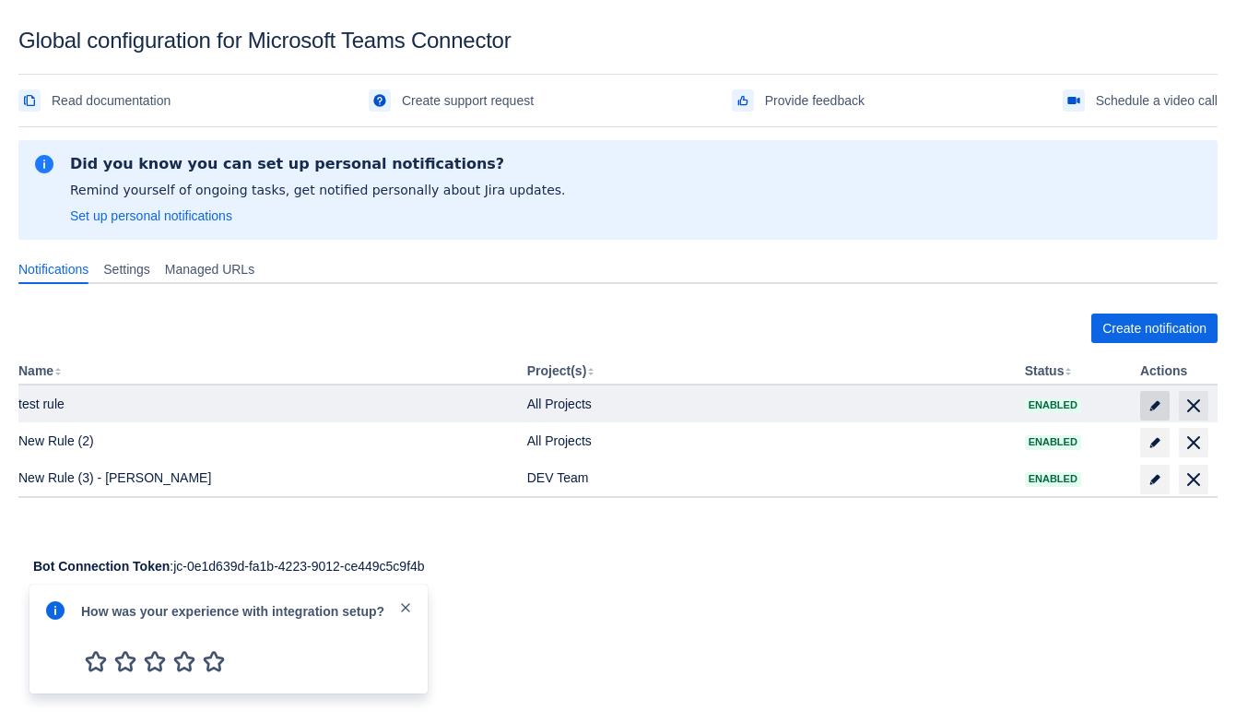
click at [1152, 398] on span "edit" at bounding box center [1155, 405] width 15 height 15
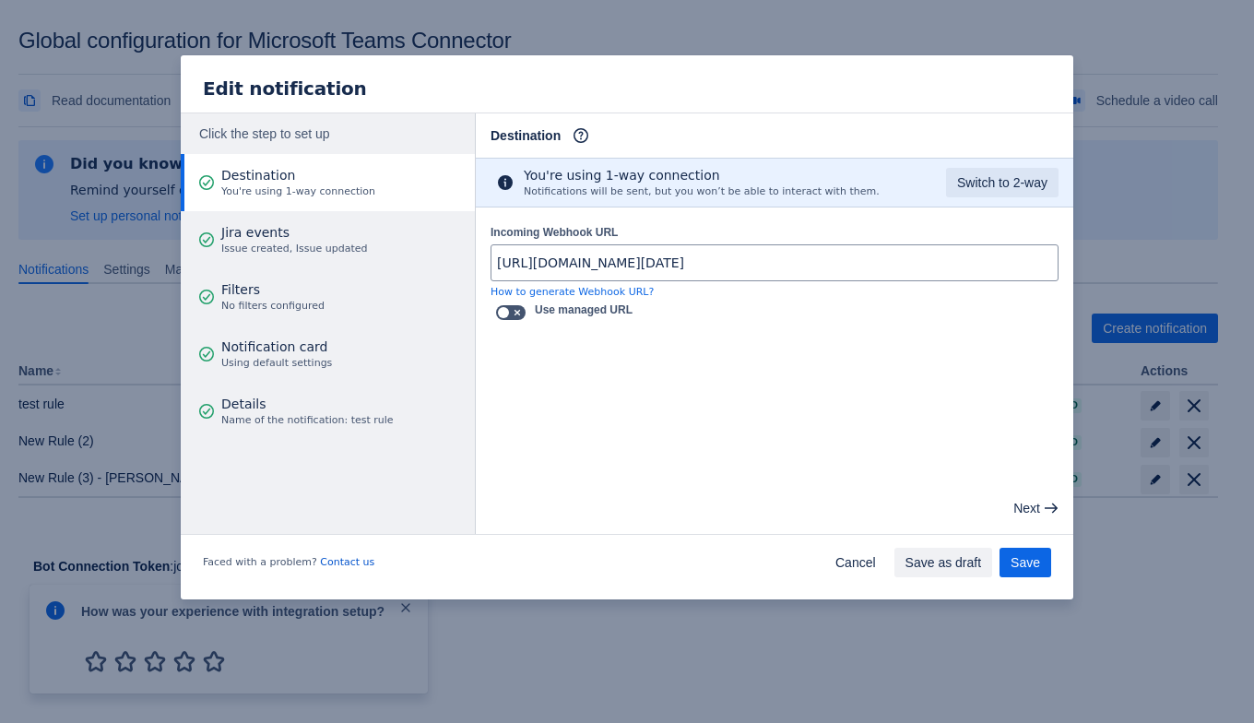
click at [1152, 397] on div "Edit notification Click the step to set up Destination You're using 1-way conne…" at bounding box center [627, 361] width 1254 height 723
click at [1017, 566] on span "Save" at bounding box center [1024, 561] width 29 height 29
